Goal: Ask a question

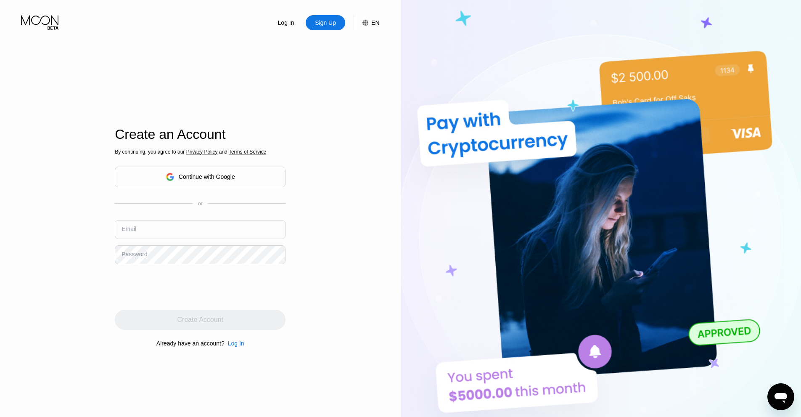
click at [160, 181] on div "Continue with Google" at bounding box center [200, 177] width 171 height 21
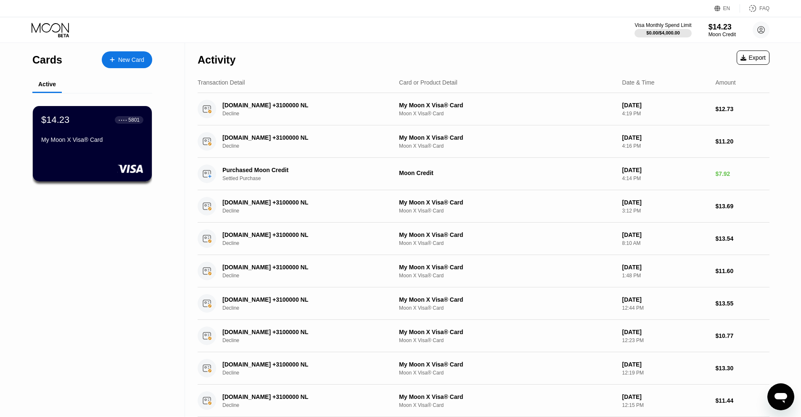
click at [779, 385] on div "Открыть окно обмена сообщениями" at bounding box center [781, 396] width 25 height 25
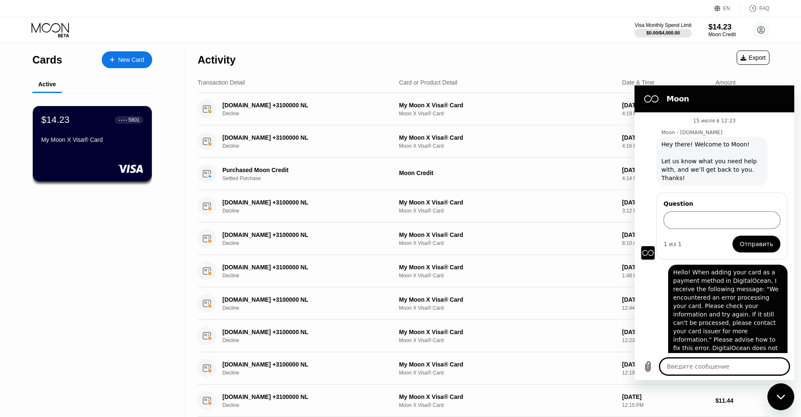
scroll to position [823, 0]
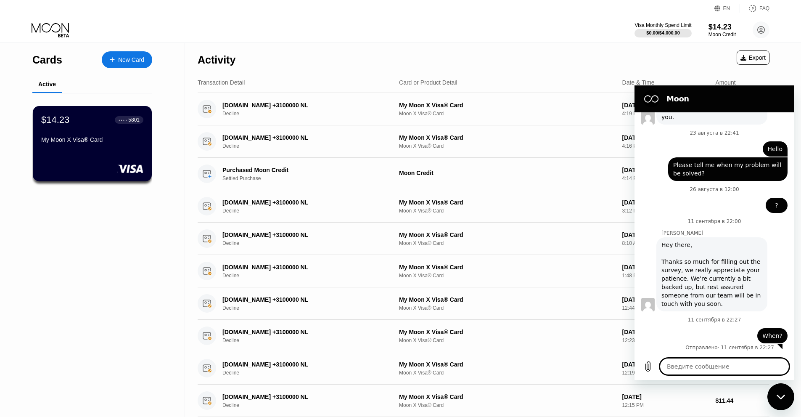
click at [781, 384] on button "Закрыть окно обмена сообщениями" at bounding box center [781, 396] width 27 height 27
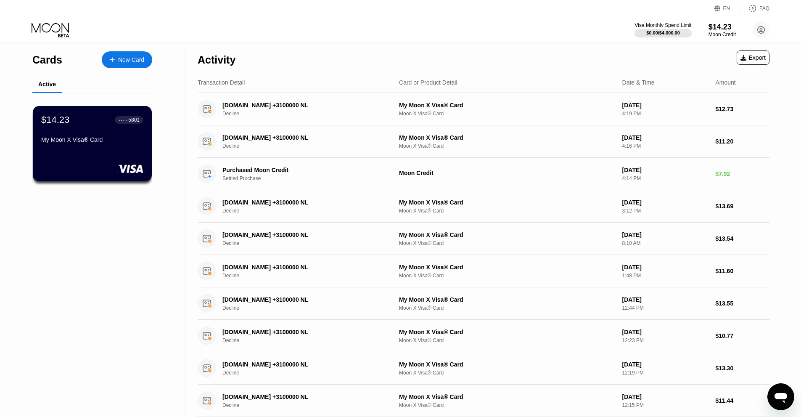
click at [781, 384] on button "Открыть окно обмена сообщениями" at bounding box center [781, 396] width 27 height 27
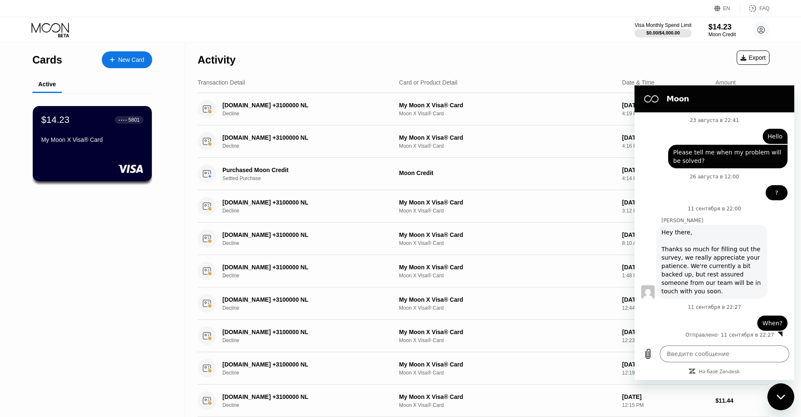
type textarea "x"
click at [703, 349] on textarea at bounding box center [725, 353] width 130 height 17
paste textarea "When will my problem be resolved?"
type textarea "When will my problem be resolved?"
type textarea "x"
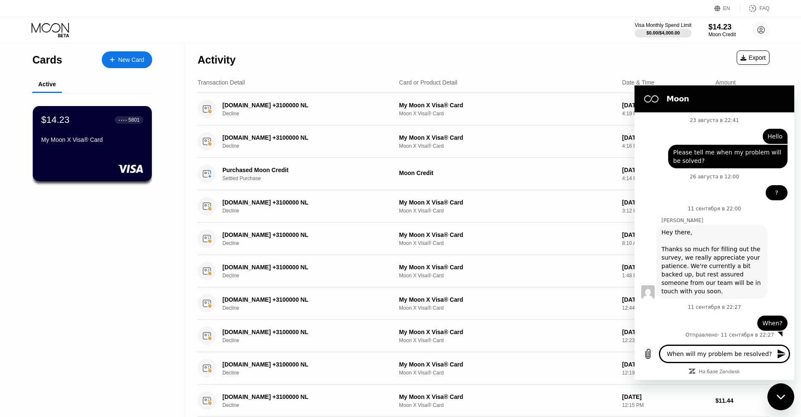
type textarea "When will my problem be resolved?"
click at [782, 350] on icon "Отправить сообщение" at bounding box center [782, 354] width 10 height 10
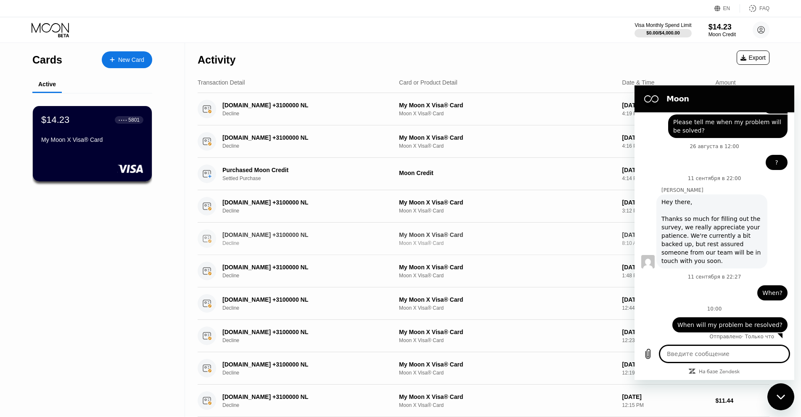
scroll to position [867, 0]
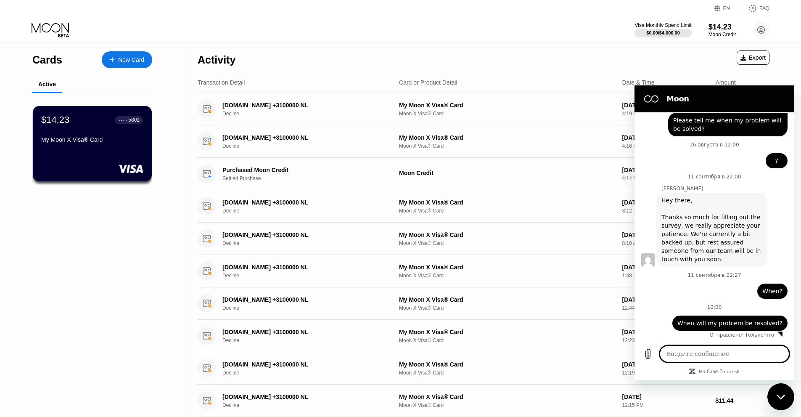
click at [149, 248] on div "Cards New Card Active $14.23 ● ● ● ● 5801 My Moon X Visa® Card" at bounding box center [92, 246] width 185 height 406
type textarea "x"
